Goal: Transaction & Acquisition: Download file/media

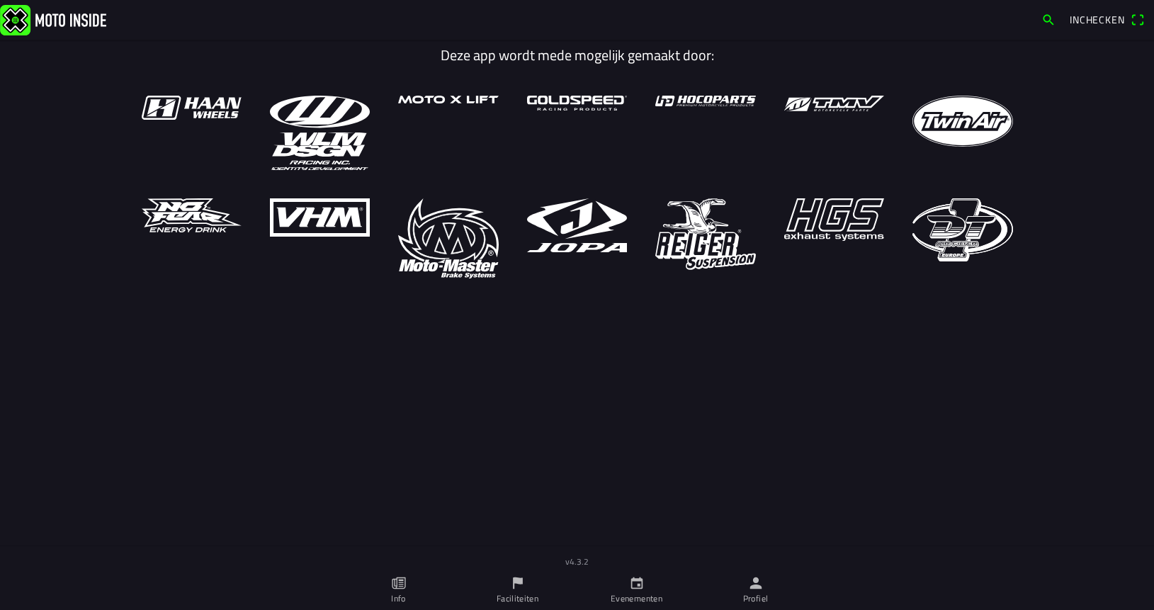
click at [645, 584] on link "Evenementen" at bounding box center [636, 590] width 119 height 40
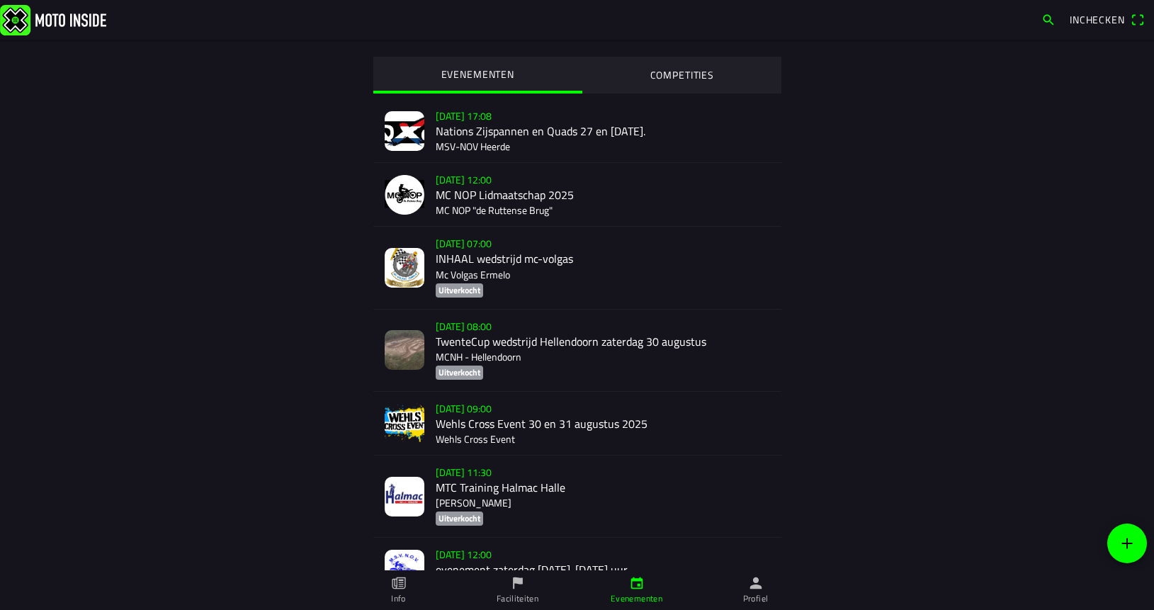
click at [470, 265] on div "[DATE] 07:00 INHAAL wedstrijd mc-volgas Mc Volgas Ermelo Uitverkocht" at bounding box center [603, 267] width 334 height 81
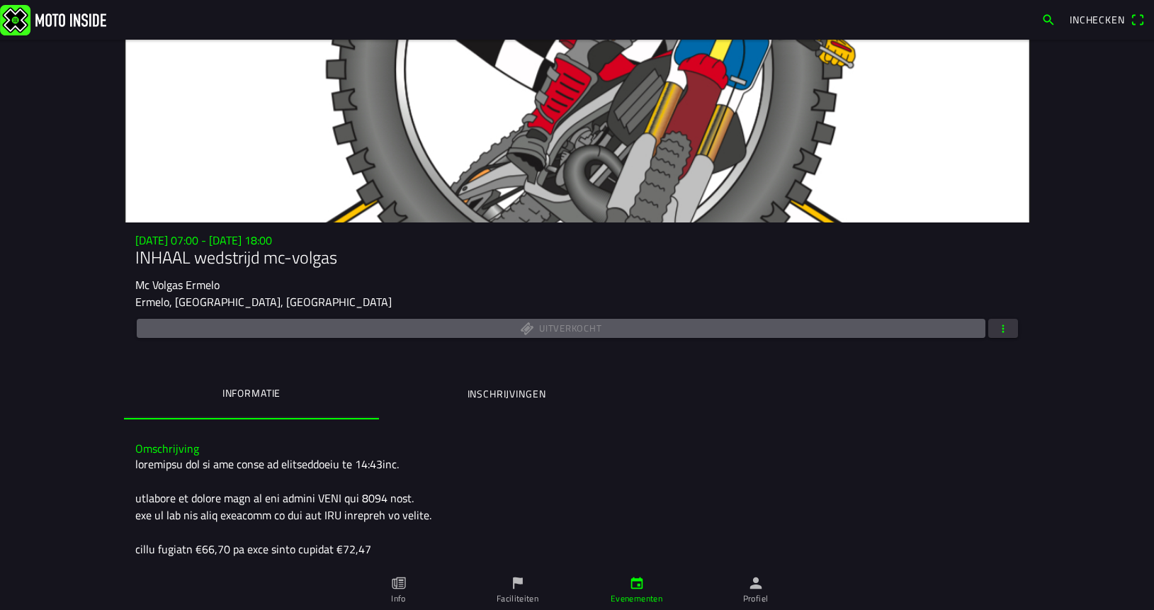
click at [1000, 338] on span "button" at bounding box center [1003, 328] width 13 height 19
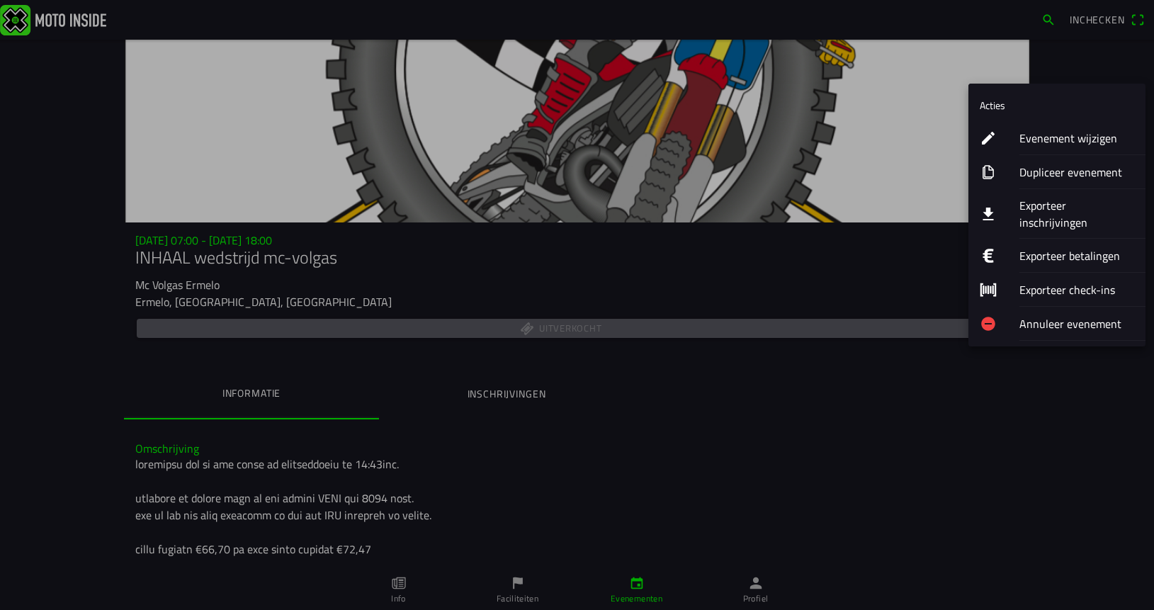
click at [1073, 209] on ion-label "Exporteer inschrijvingen" at bounding box center [1077, 214] width 115 height 34
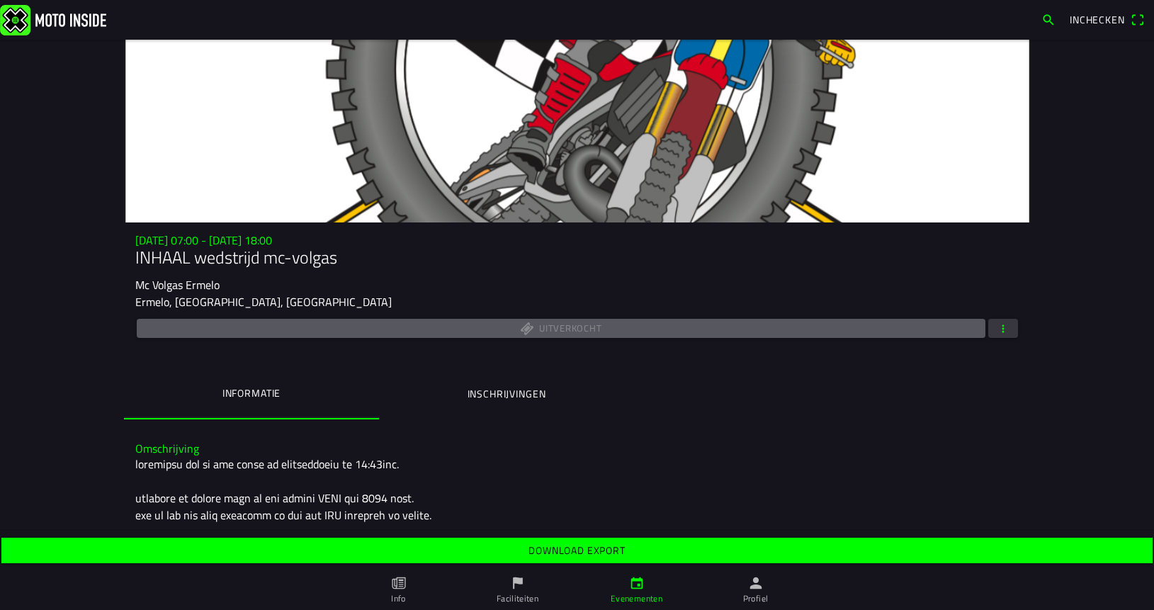
click at [0, 0] on slot "Download export" at bounding box center [0, 0] width 0 height 0
